Goal: Task Accomplishment & Management: Manage account settings

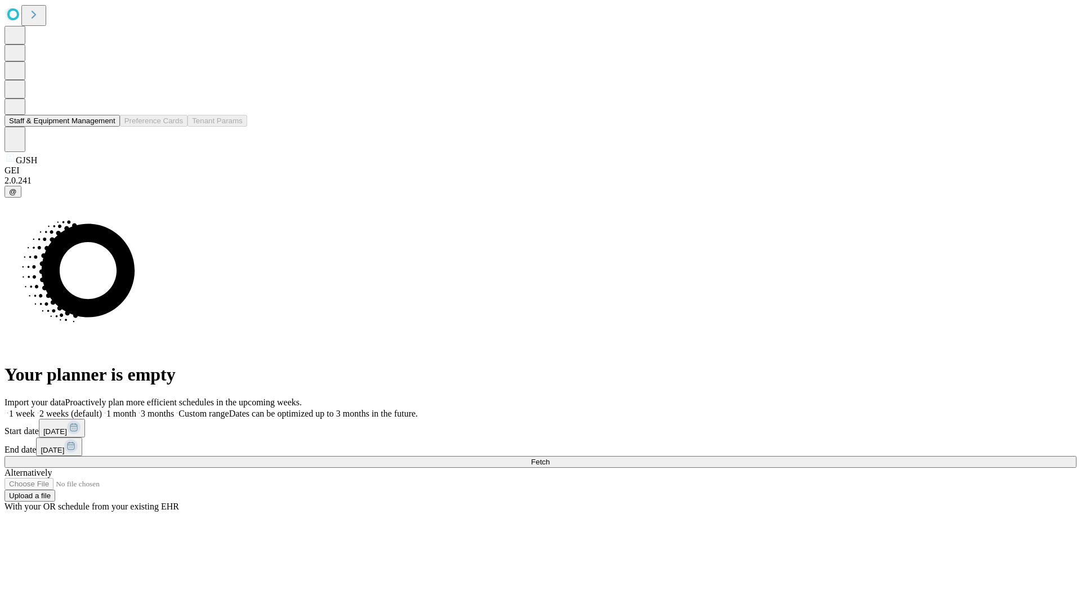
click at [107, 127] on button "Staff & Equipment Management" at bounding box center [62, 121] width 115 height 12
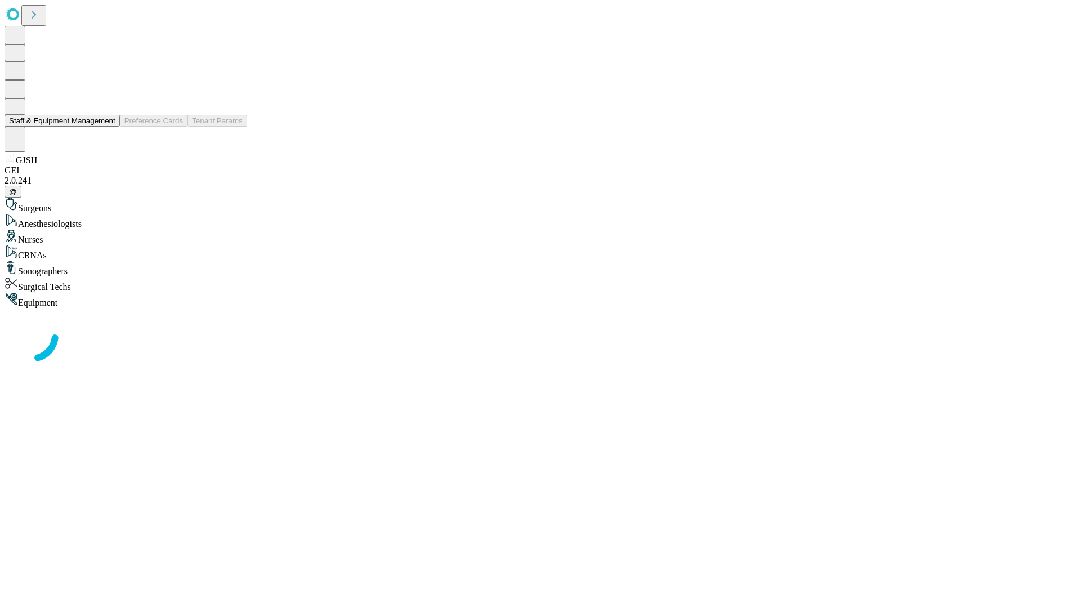
click at [107, 127] on button "Staff & Equipment Management" at bounding box center [62, 121] width 115 height 12
